Goal: Answer question/provide support

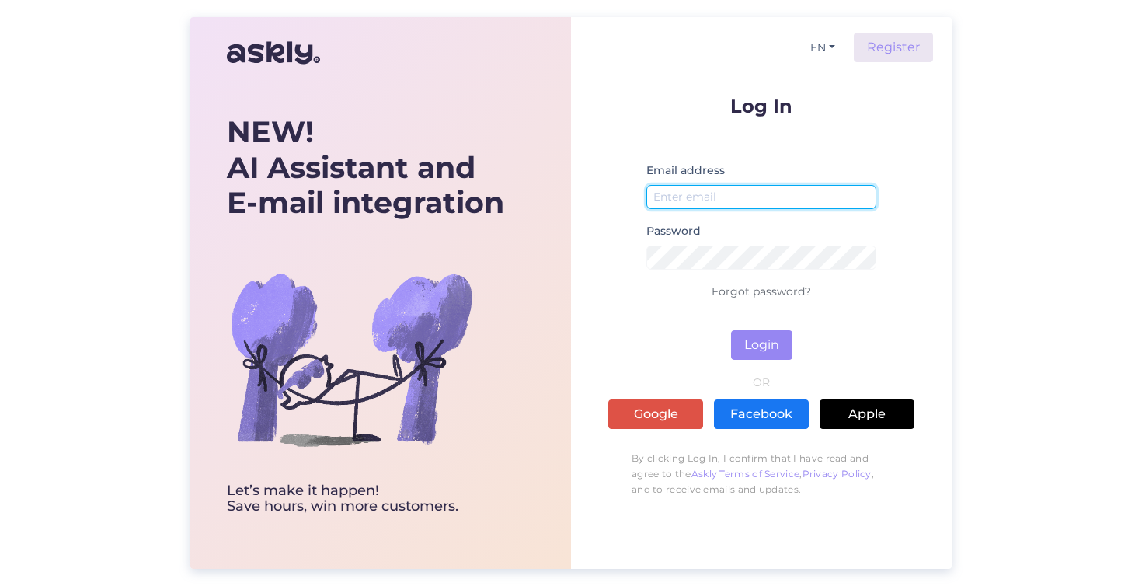
type input "[EMAIL_ADDRESS][DOMAIN_NAME]"
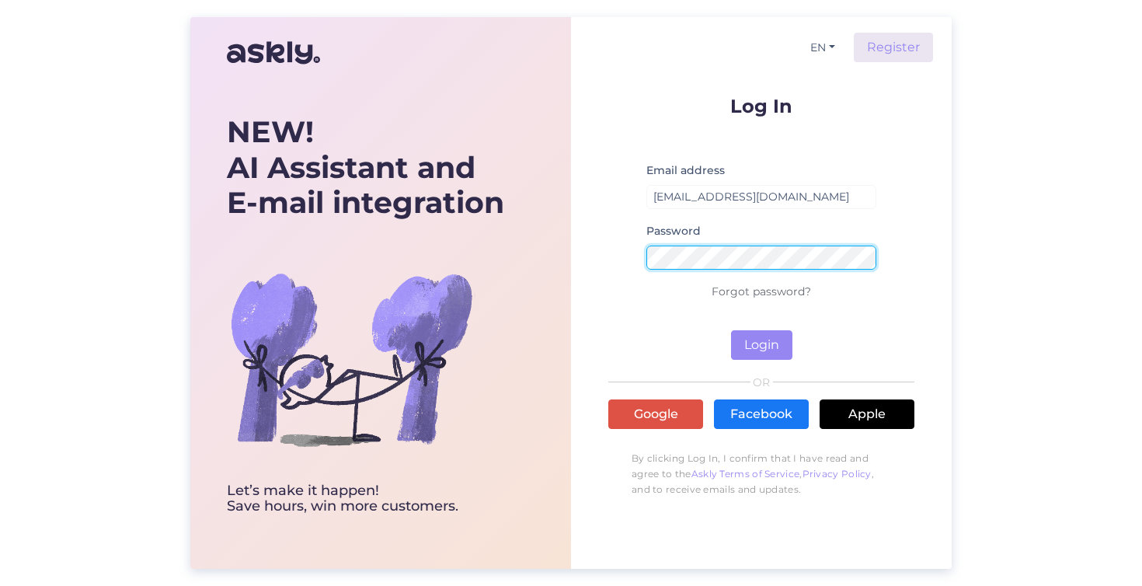
click at [761, 345] on button "Login" at bounding box center [761, 345] width 61 height 30
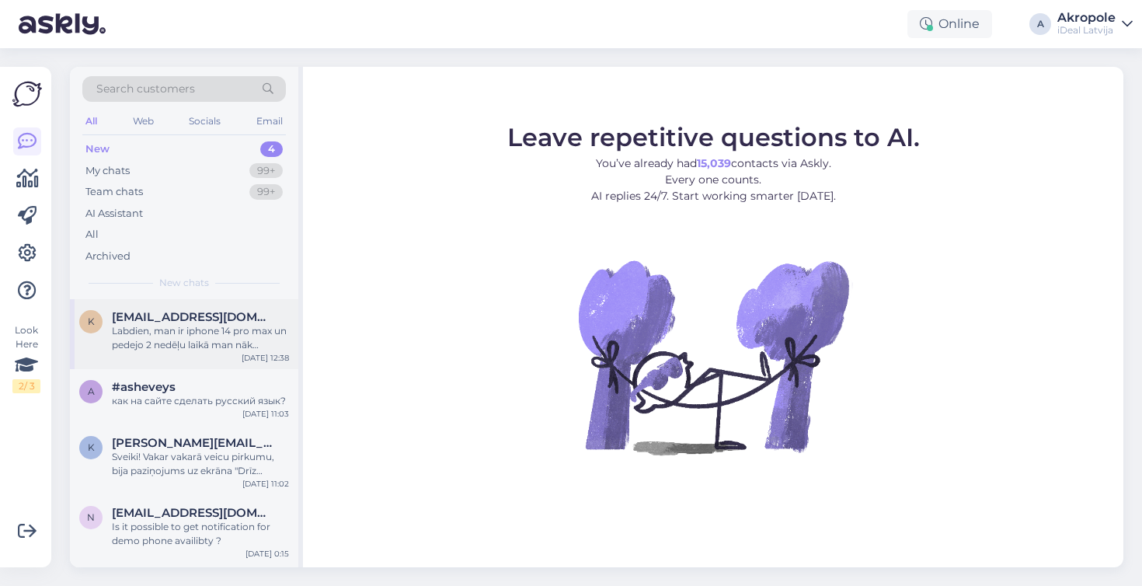
click at [195, 330] on div "Labdien, man ir iphone 14 pro max un pedejo 2 nedēļu laikā man nāk paziņojuma s…" at bounding box center [200, 338] width 177 height 28
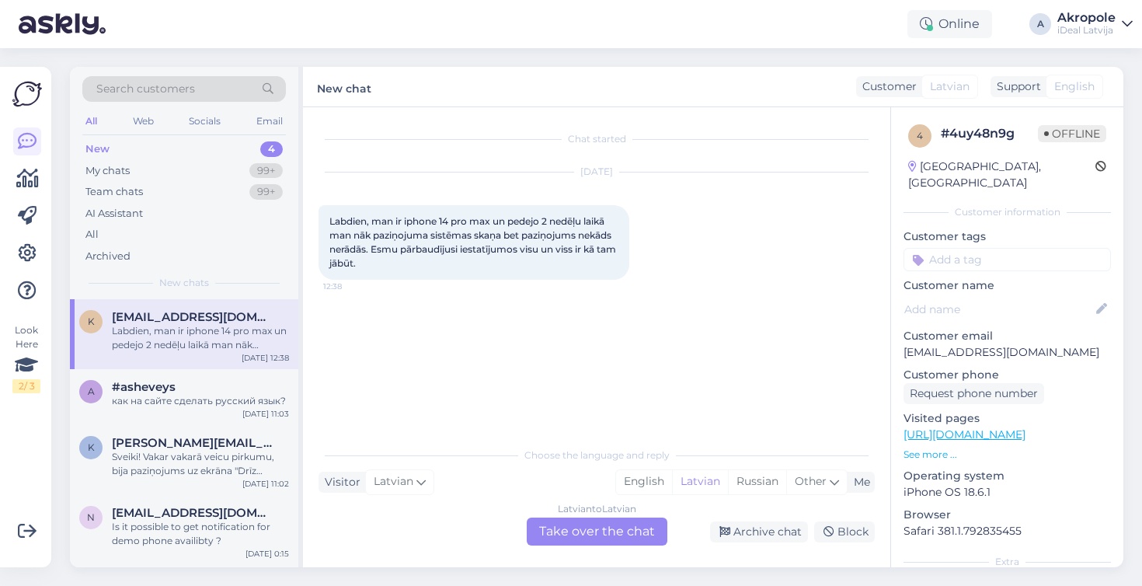
click at [567, 531] on div "Latvian to Latvian Take over the chat" at bounding box center [597, 531] width 141 height 28
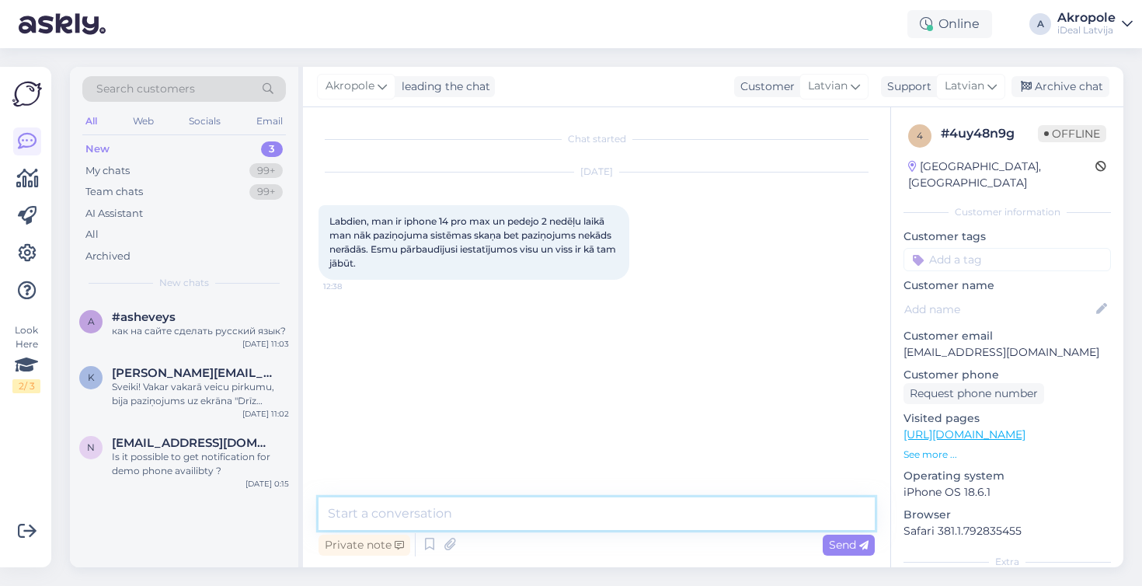
click at [522, 510] on textarea at bounding box center [597, 513] width 556 height 33
type textarea "Labdien!"
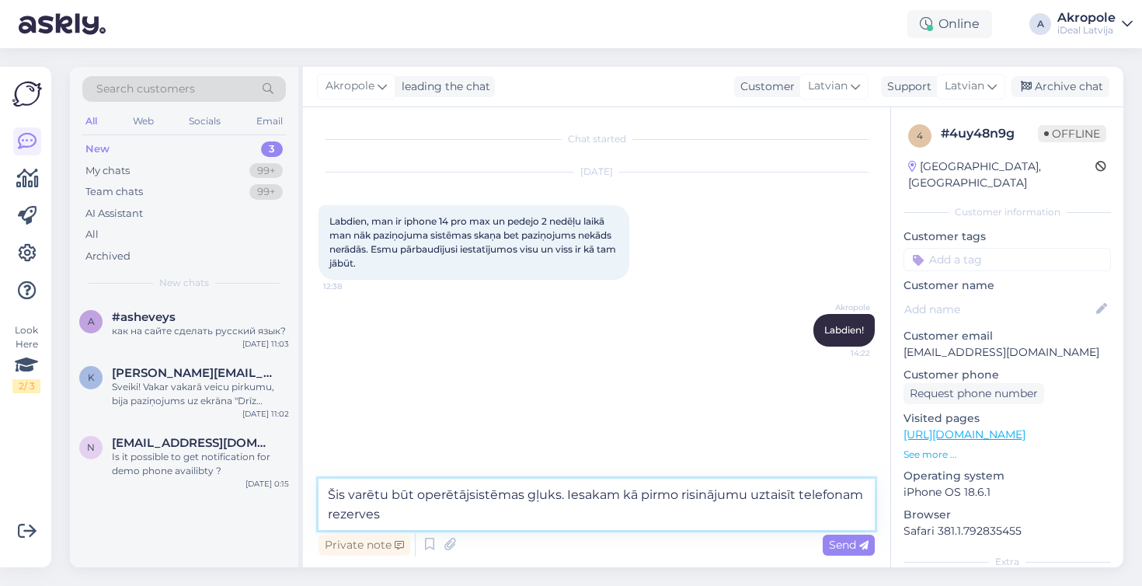
drag, startPoint x: 401, startPoint y: 517, endPoint x: 329, endPoint y: 509, distance: 72.8
click at [329, 509] on textarea "Šis varētu būt operētājsistēmas gļuks. Iesakam kā pirmo risinājumu uztaisīt tel…" at bounding box center [597, 504] width 556 height 51
click at [421, 514] on textarea "Šis varētu būt operētājsistēmas gļuks. Iesakam kā pirmo risinājumu uztaisīt tel…" at bounding box center [597, 504] width 556 height 51
type textarea "Šis varētu būt operētājsistēmas gļuks. Iesakam kā pirmo risinājumu uztaisīt tel…"
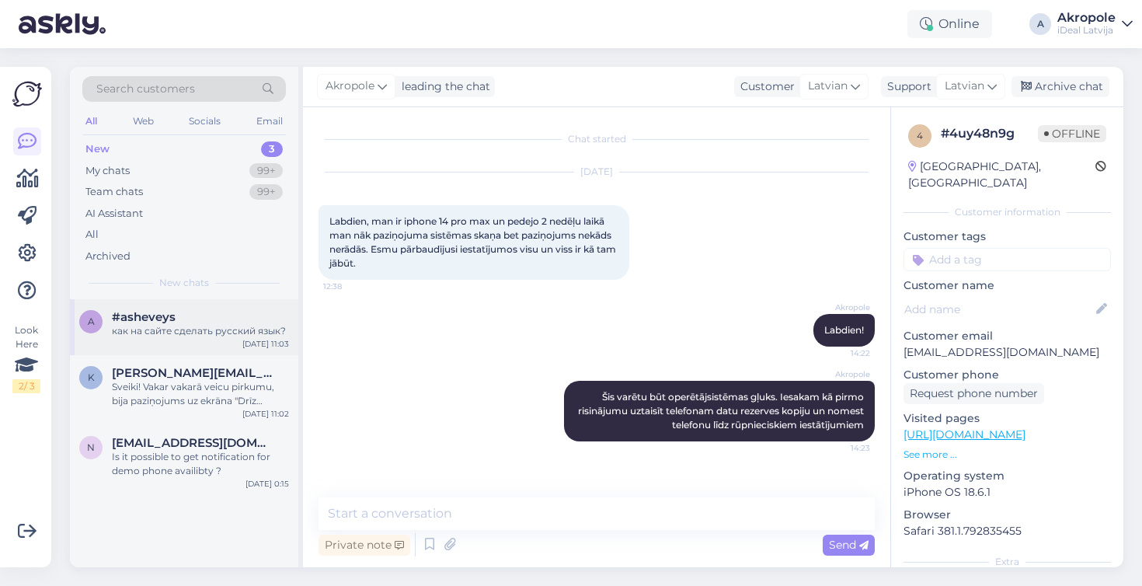
click at [211, 342] on div "a #asheveys как на сайте сделать русский язык? [DATE] 11:03" at bounding box center [184, 327] width 228 height 56
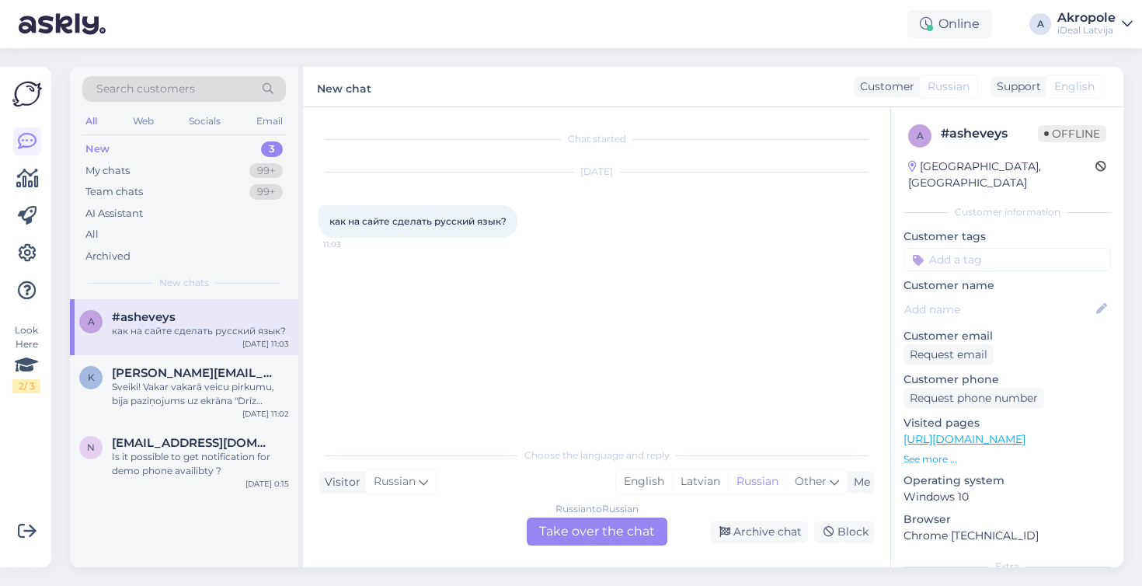
click at [596, 536] on div "Russian to Russian Take over the chat" at bounding box center [597, 531] width 141 height 28
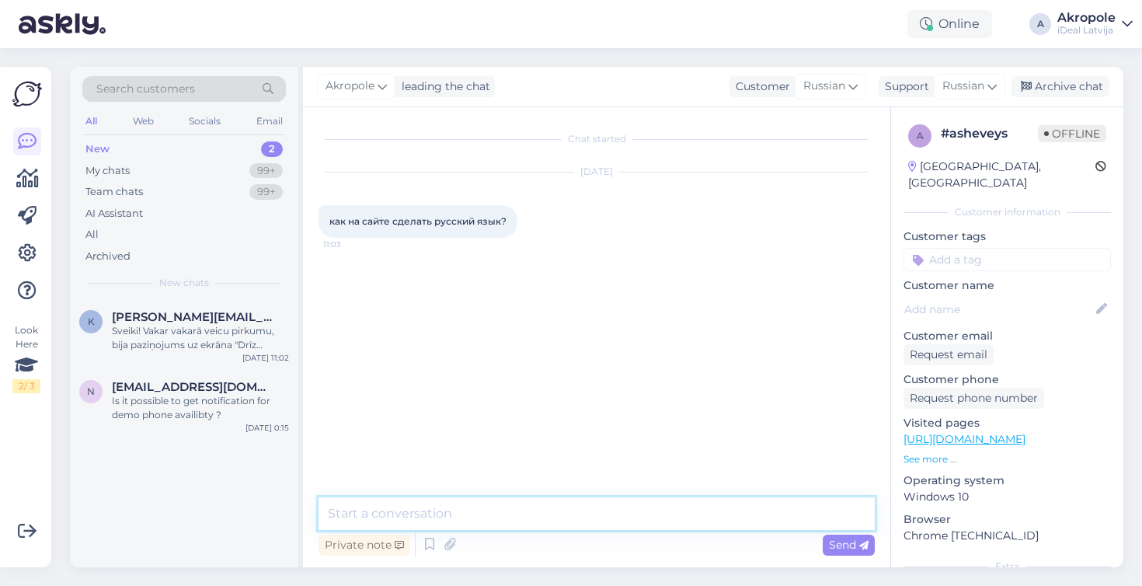
click at [538, 507] on textarea at bounding box center [597, 513] width 556 height 33
type textarea "L"
type textarea "Добрый день!"
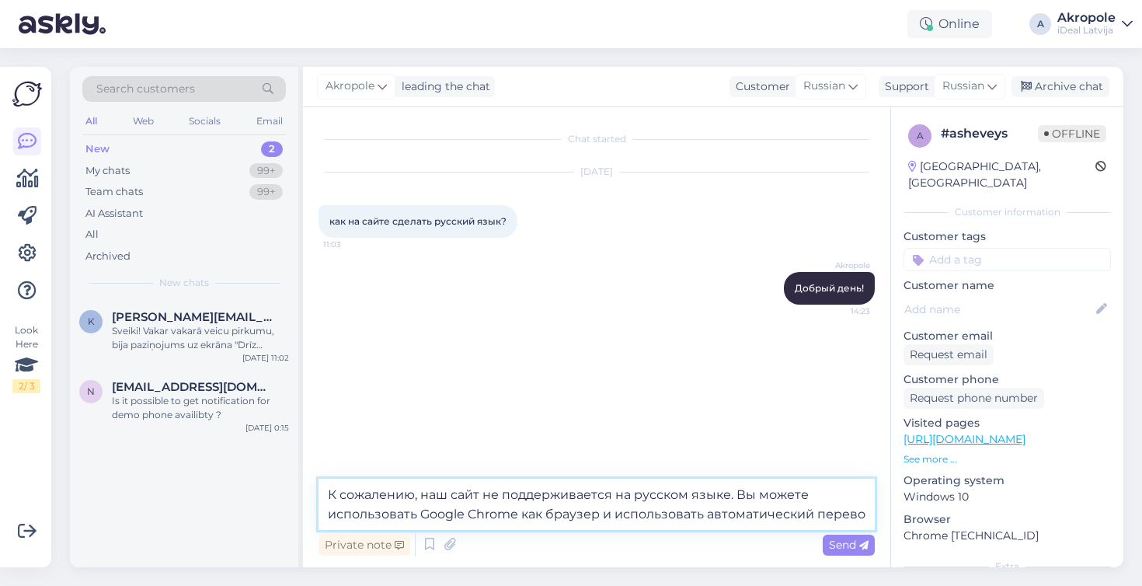
type textarea "К сожалению, наш сайт не поддерживается на русском языке. Вы можете использоват…"
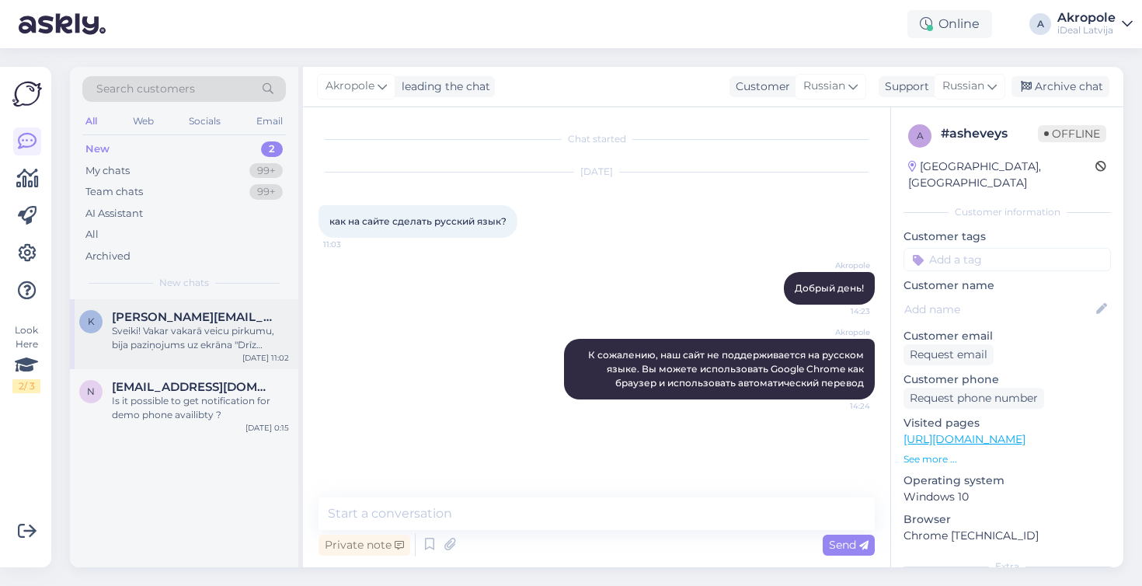
click at [221, 327] on div "Sveiki! Vakar vakarā veicu pirkumu, bija paziņojums uz ekrāna "Drīz saņemsi aps…" at bounding box center [200, 338] width 177 height 28
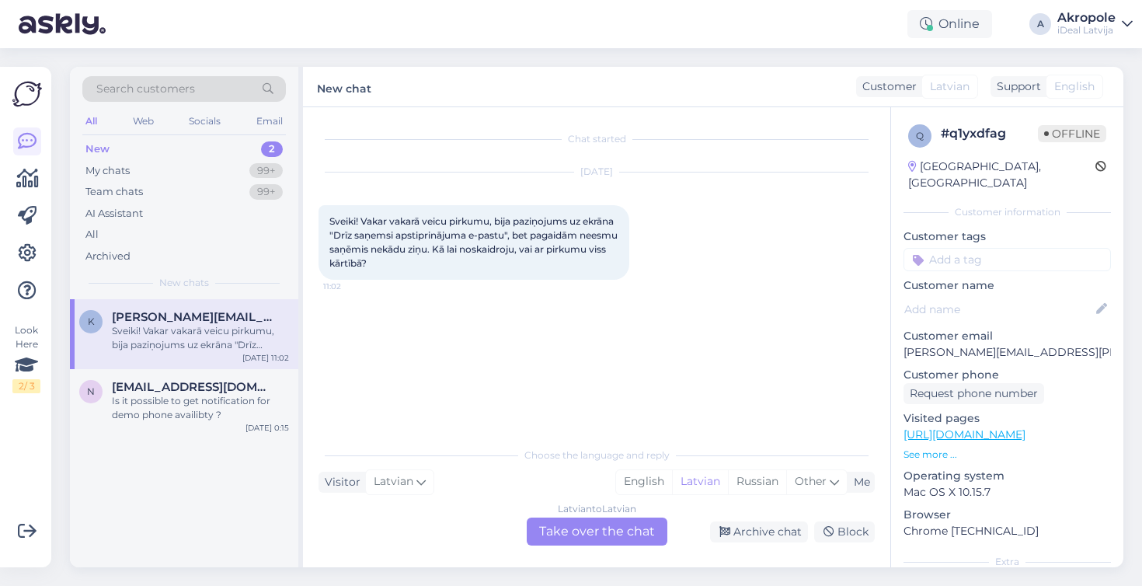
click at [584, 536] on div "Latvian to Latvian Take over the chat" at bounding box center [597, 531] width 141 height 28
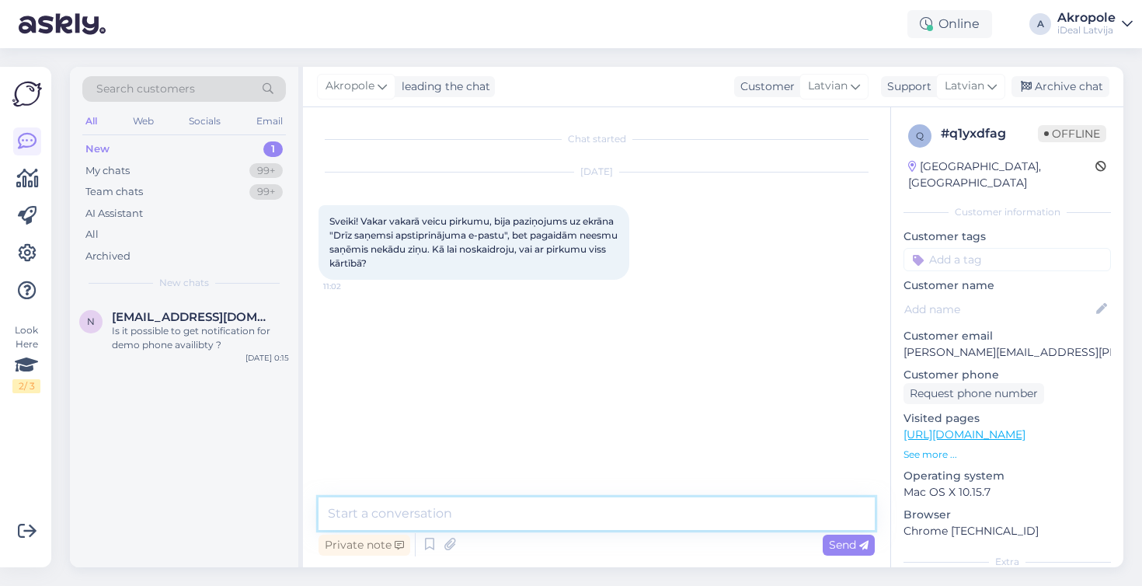
click at [540, 516] on textarea at bounding box center [597, 513] width 556 height 33
type textarea "д"
type textarea "Labdien!"
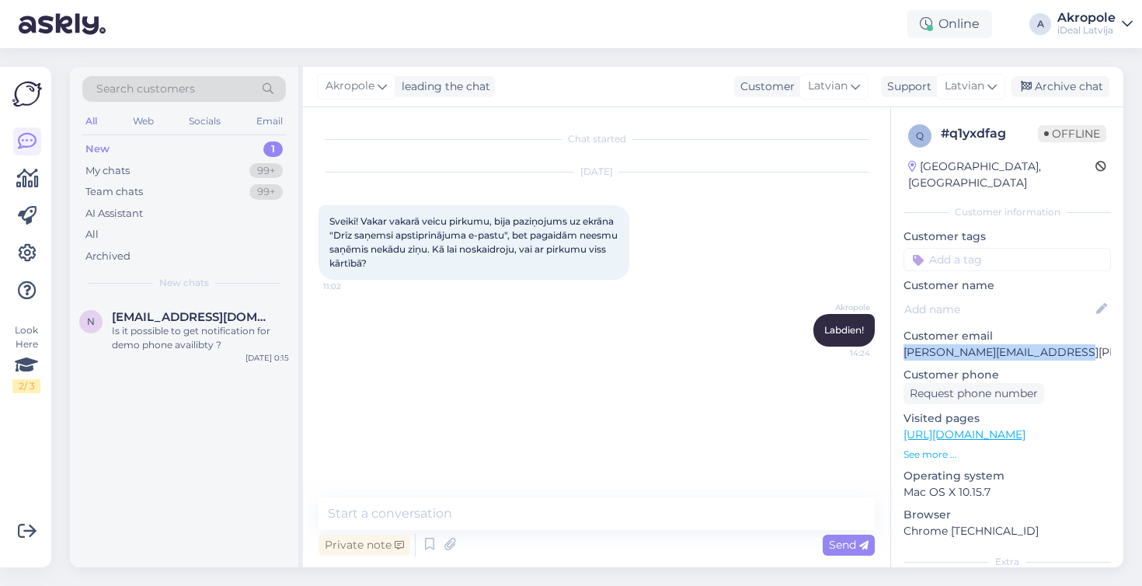
drag, startPoint x: 901, startPoint y: 340, endPoint x: 1063, endPoint y: 346, distance: 161.7
click at [1063, 346] on div "q # q1yxdfag Offline [GEOGRAPHIC_DATA], Riga Customer information Customer tags…" at bounding box center [1007, 434] width 232 height 655
copy p "[PERSON_NAME][EMAIL_ADDRESS][PERSON_NAME][DOMAIN_NAME]"
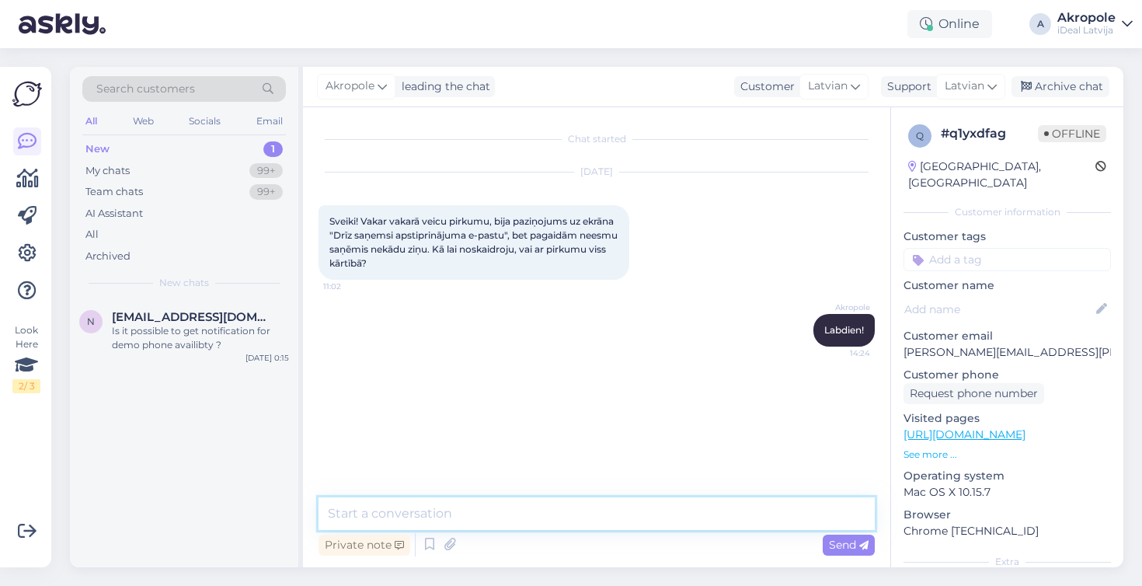
click at [472, 506] on textarea at bounding box center [597, 513] width 556 height 33
type textarea "J"
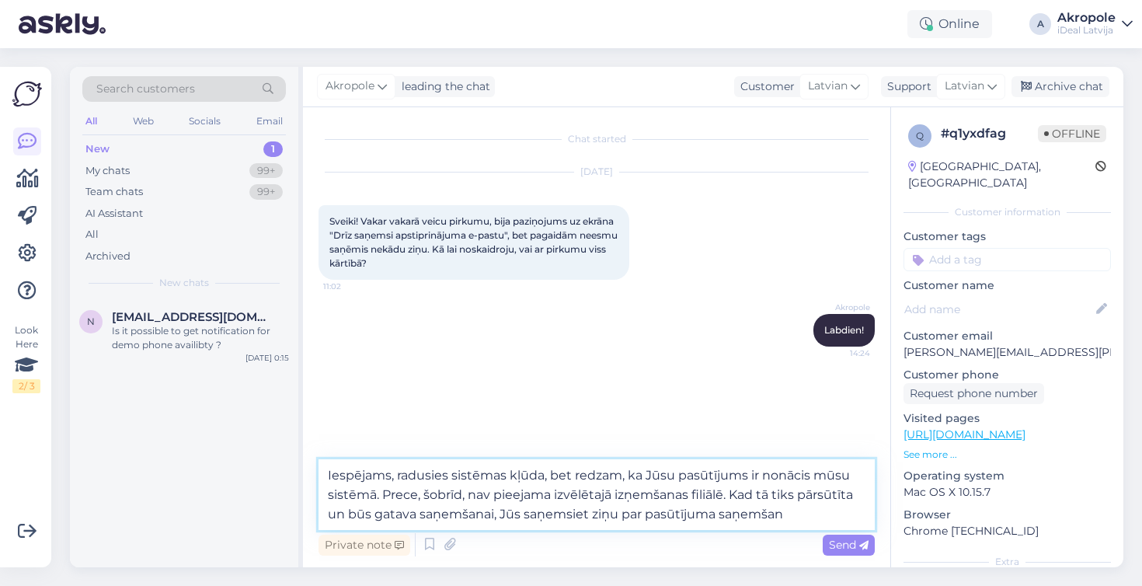
type textarea "Iespējams, radusies sistēmas kļūda, bet redzam, ka Jūsu pasūtījums ir nonācis m…"
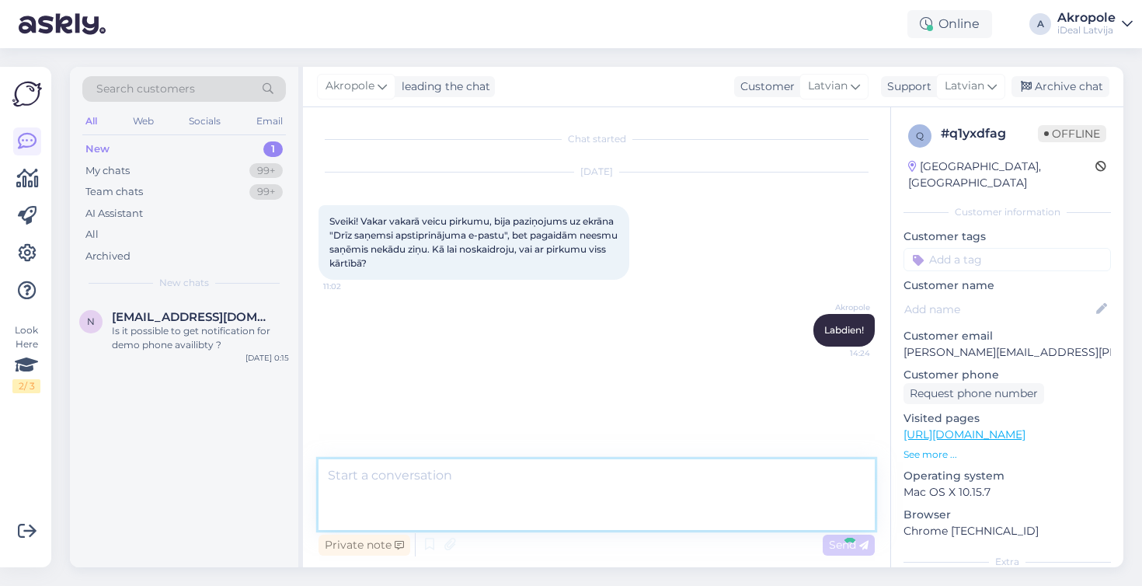
scroll to position [3, 0]
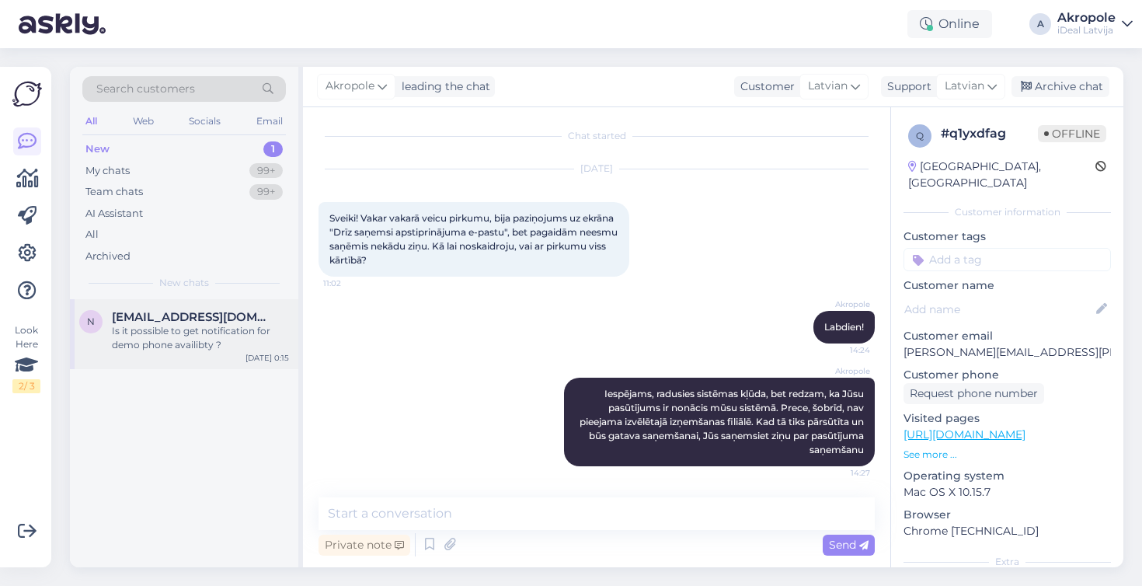
click at [242, 352] on div "n [EMAIL_ADDRESS][DOMAIN_NAME] Is it possible to get notification for demo phon…" at bounding box center [184, 334] width 228 height 70
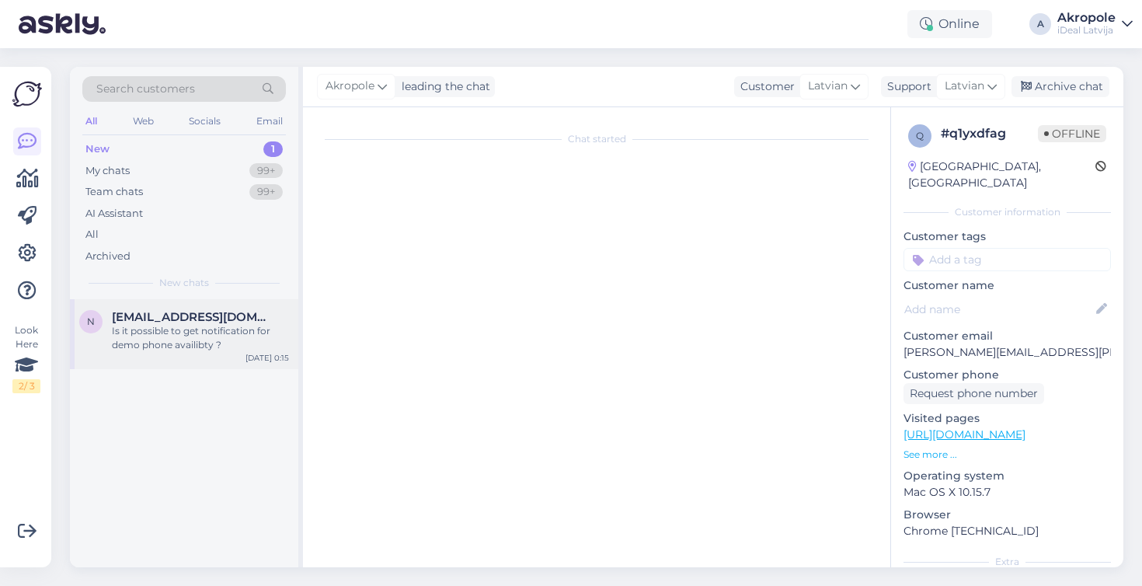
scroll to position [0, 0]
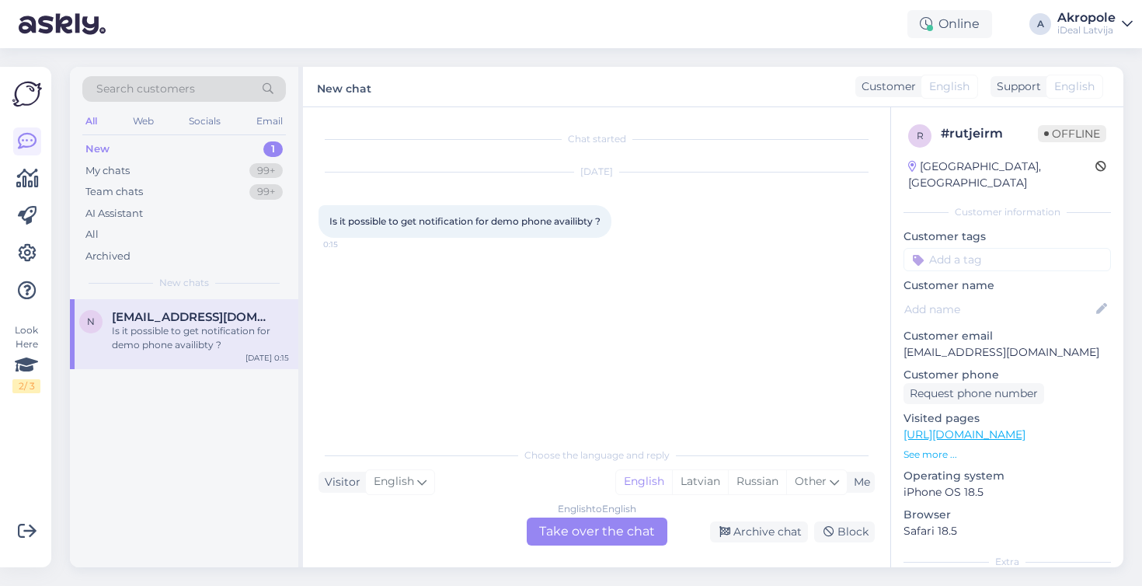
click at [567, 528] on div "English to English Take over the chat" at bounding box center [597, 531] width 141 height 28
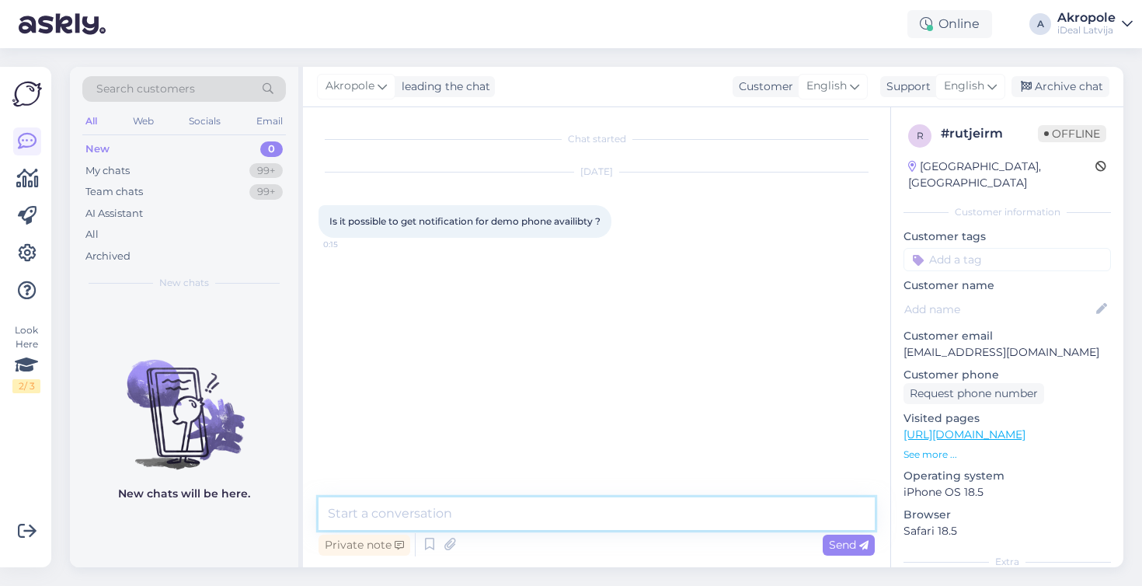
click at [527, 507] on textarea at bounding box center [597, 513] width 556 height 33
type textarea "U"
type textarea "Hi!"
click at [552, 517] on textarea "Unfortunately, DEMO sale devices ar limited a" at bounding box center [597, 513] width 556 height 33
click at [655, 514] on textarea "Unfortunately, DEMO sale devices are limited a" at bounding box center [597, 513] width 556 height 33
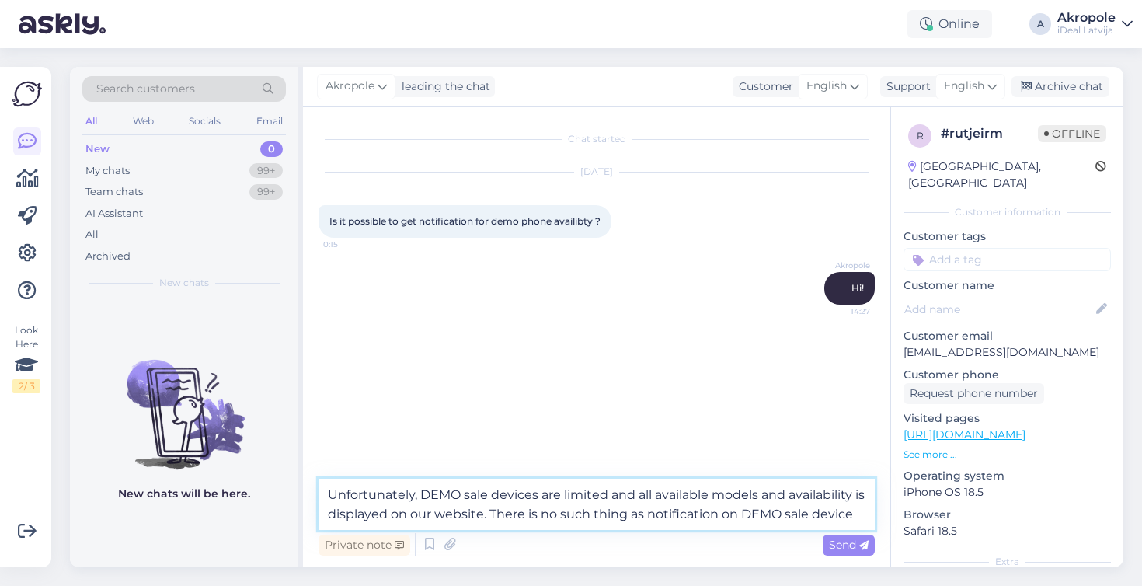
type textarea "Unfortunately, DEMO sale devices are limited and all available models and avail…"
